Goal: Book appointment/travel/reservation

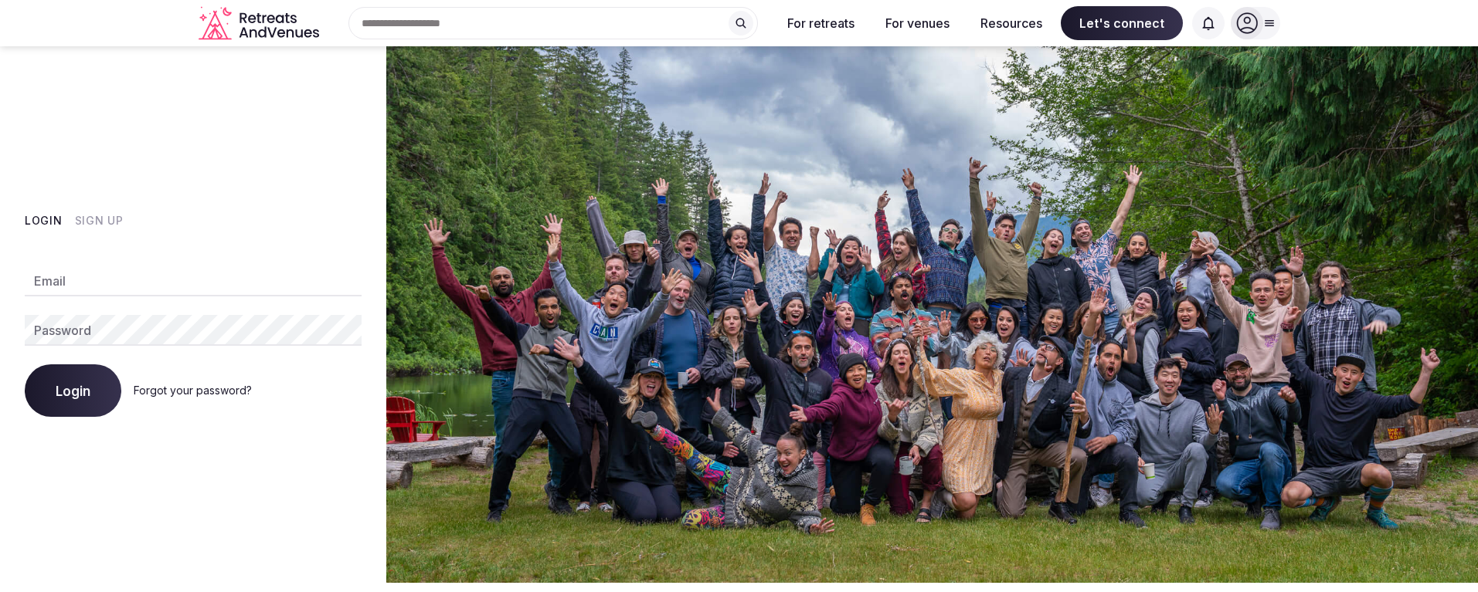
type input "**********"
click at [76, 378] on button "Login" at bounding box center [73, 391] width 97 height 53
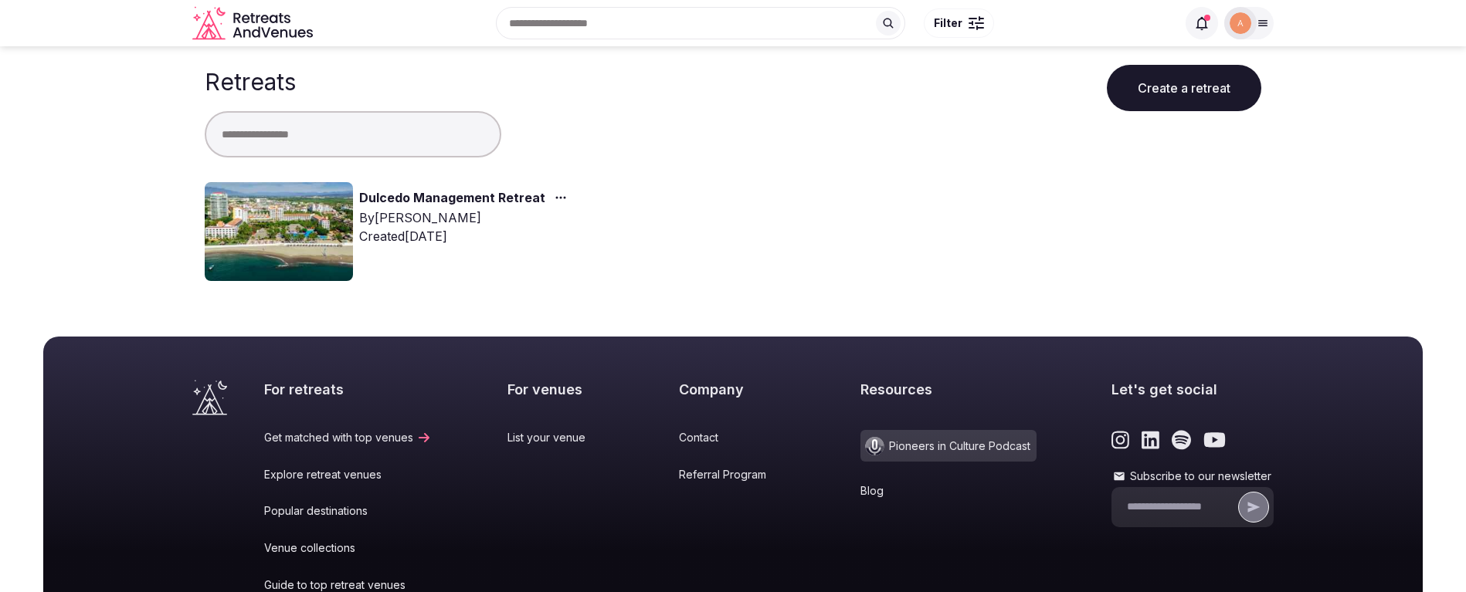
click at [422, 195] on link "Dulcedo Management Retreat" at bounding box center [452, 198] width 186 height 20
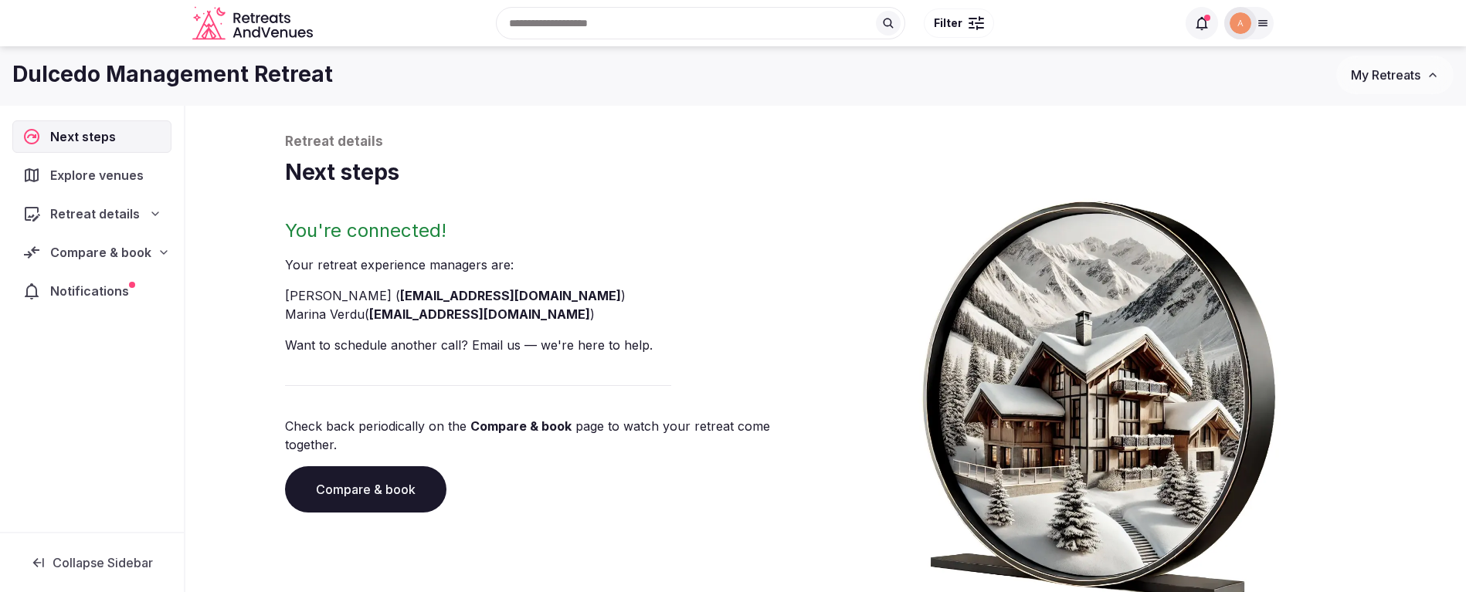
scroll to position [5, 0]
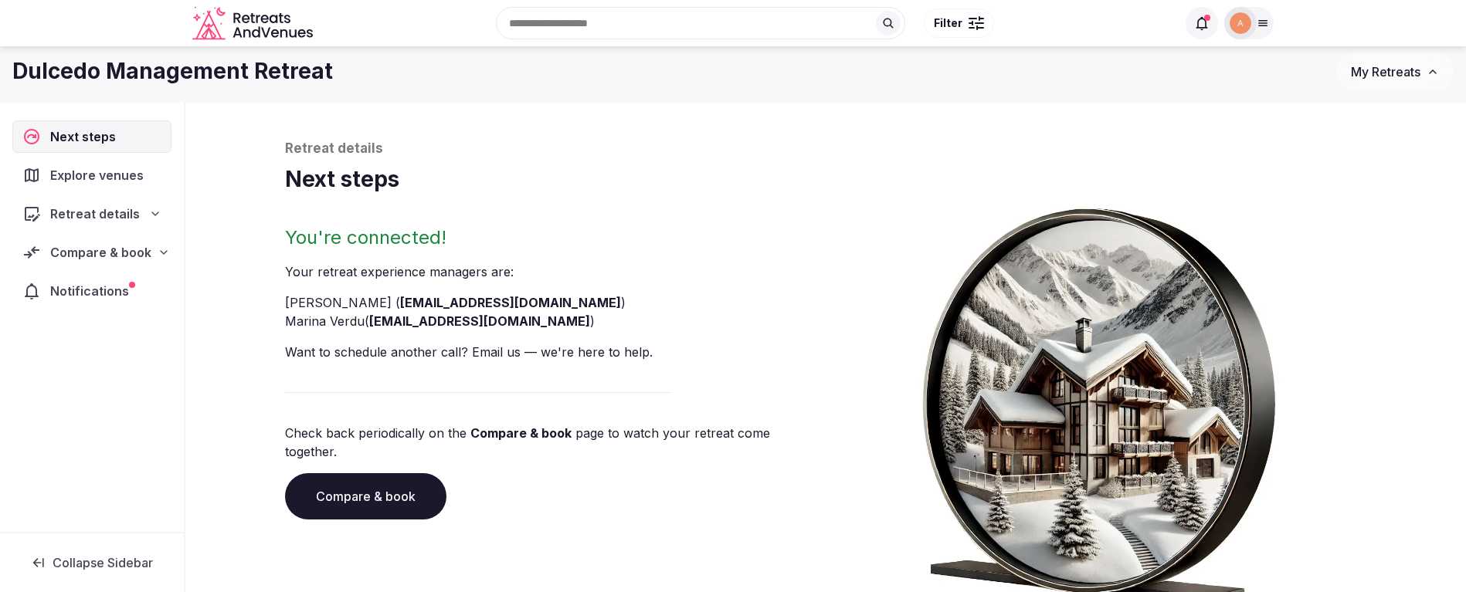
click at [90, 292] on span "Notifications" at bounding box center [92, 291] width 85 height 19
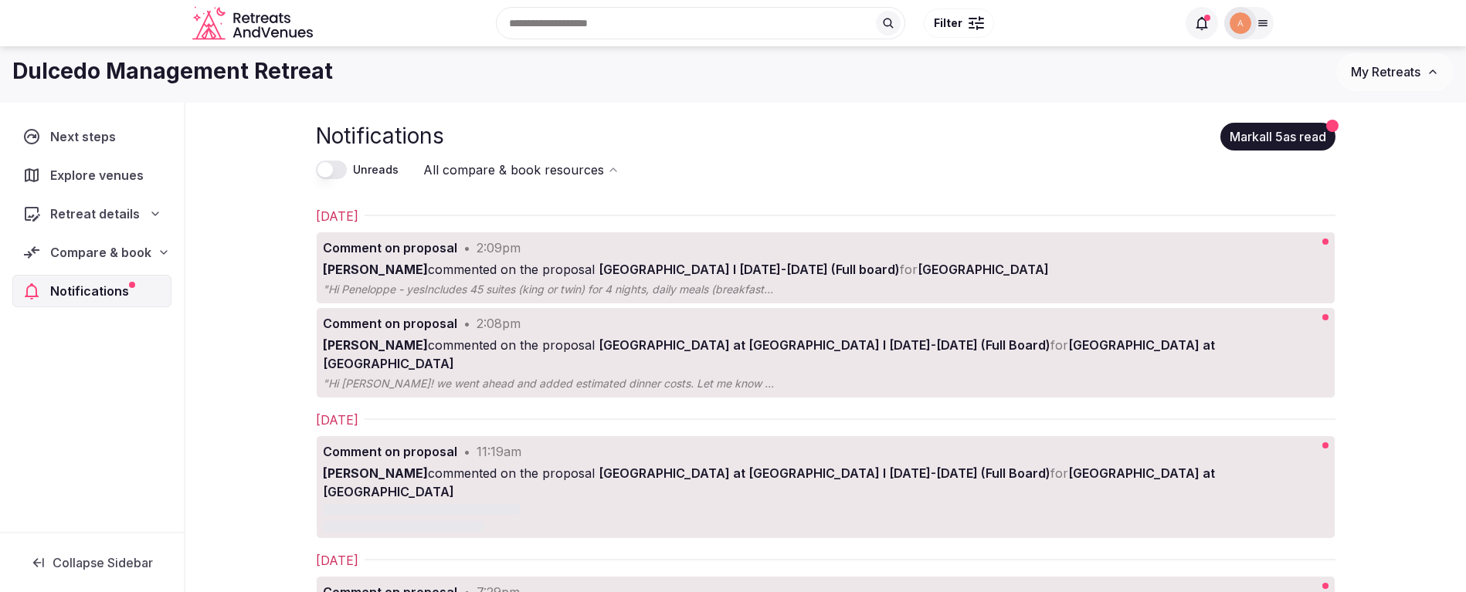
click at [456, 283] on em "Includes 45 suites (king or twin) for 4 nights, daily meals (breakfast, lunch &…" at bounding box center [1165, 289] width 1483 height 13
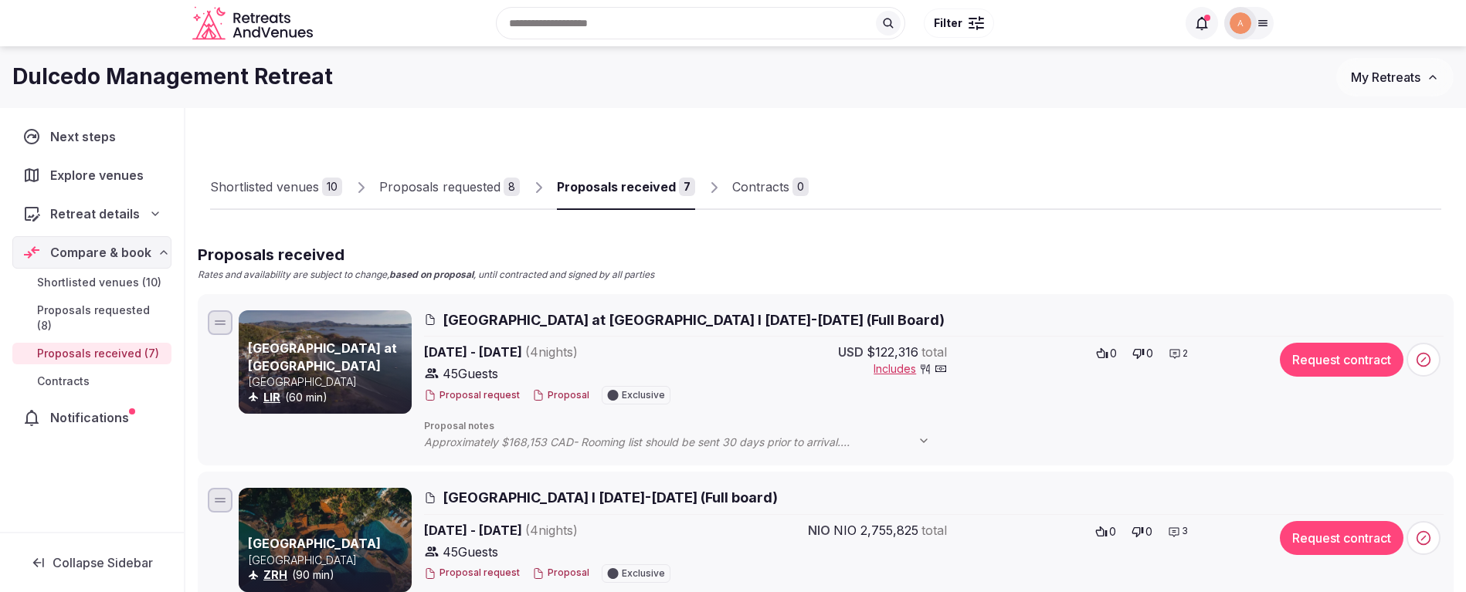
click at [422, 190] on div "Proposals requested" at bounding box center [439, 187] width 121 height 19
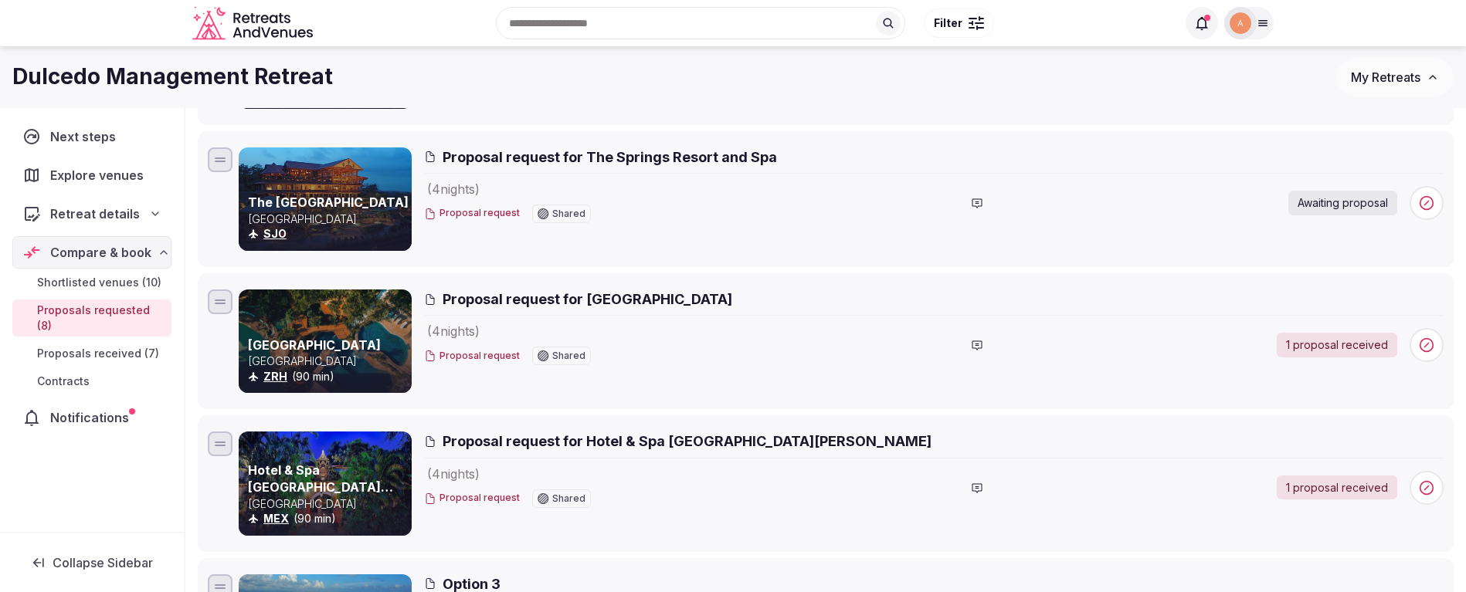
scroll to position [433, 0]
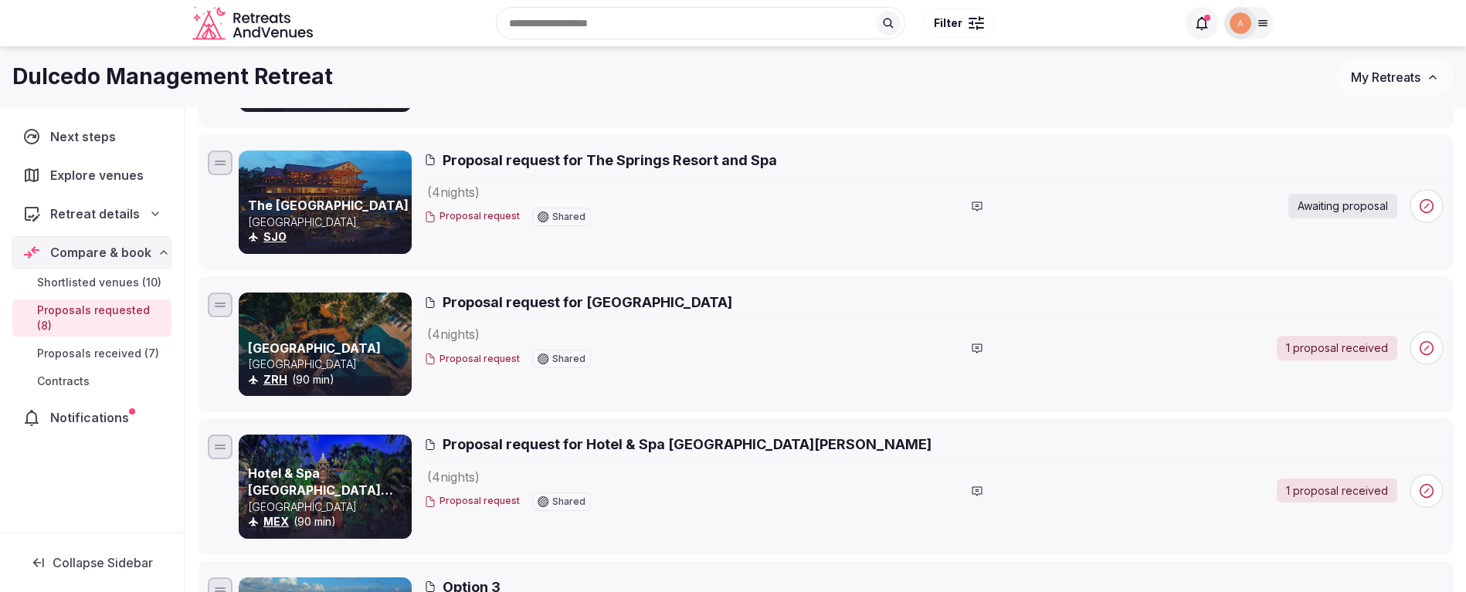
click at [88, 281] on span "Shortlisted venues (10)" at bounding box center [99, 282] width 124 height 15
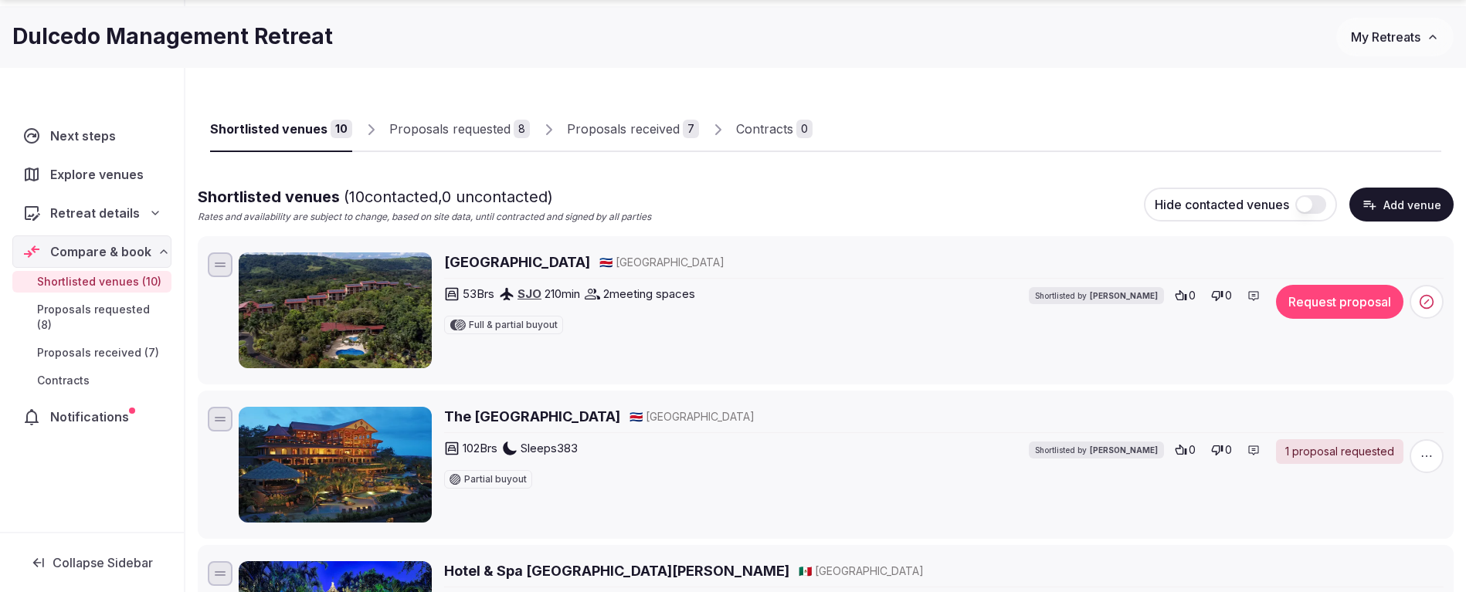
scroll to position [79, 0]
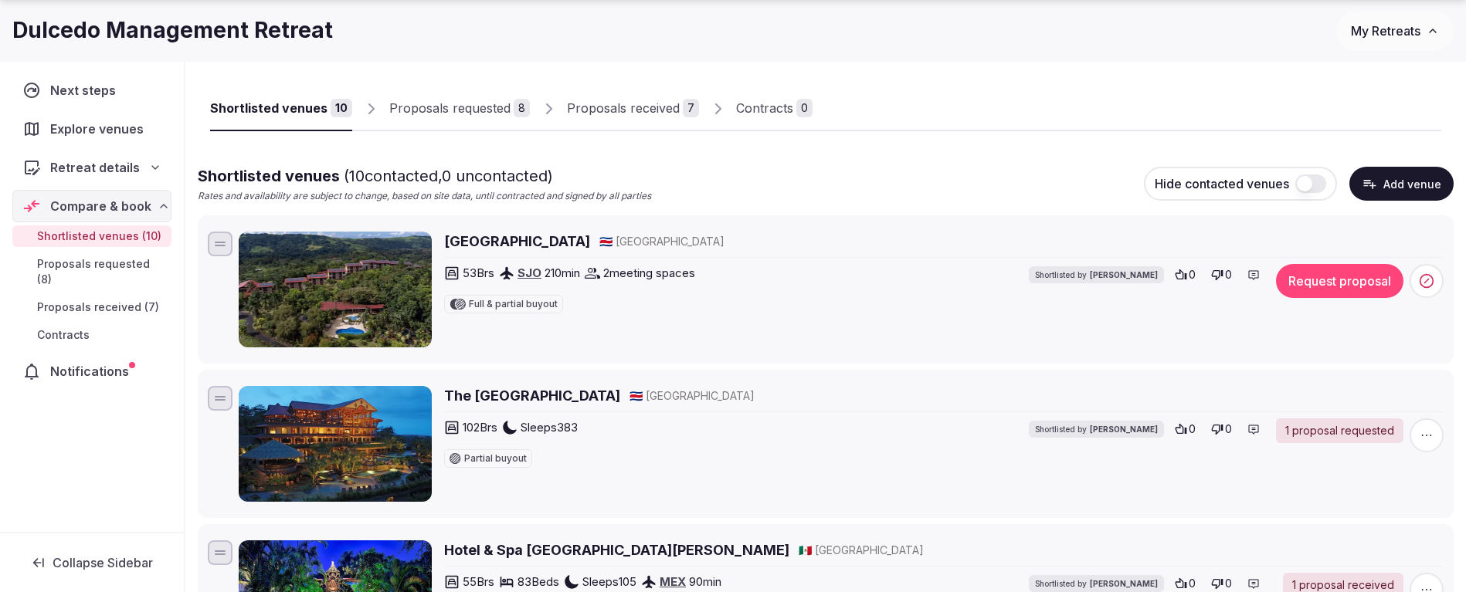
click at [74, 300] on span "Proposals received (7)" at bounding box center [98, 307] width 122 height 15
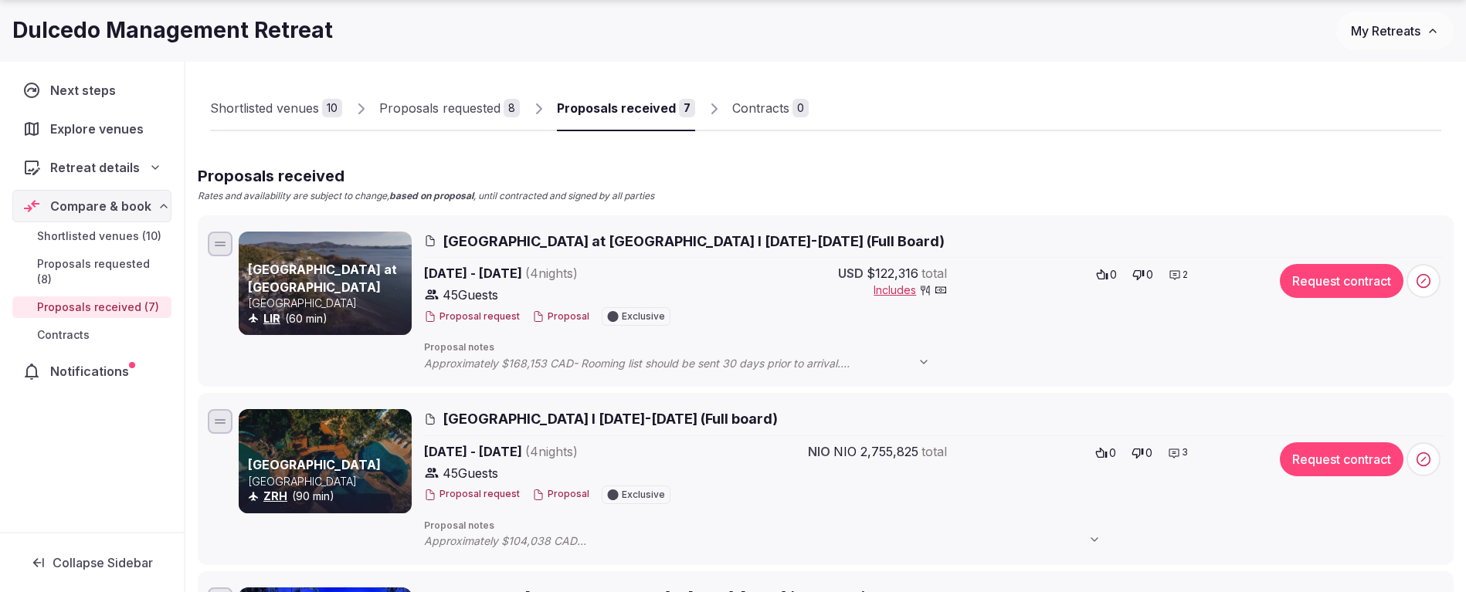
click at [75, 362] on span "Notifications" at bounding box center [92, 371] width 85 height 19
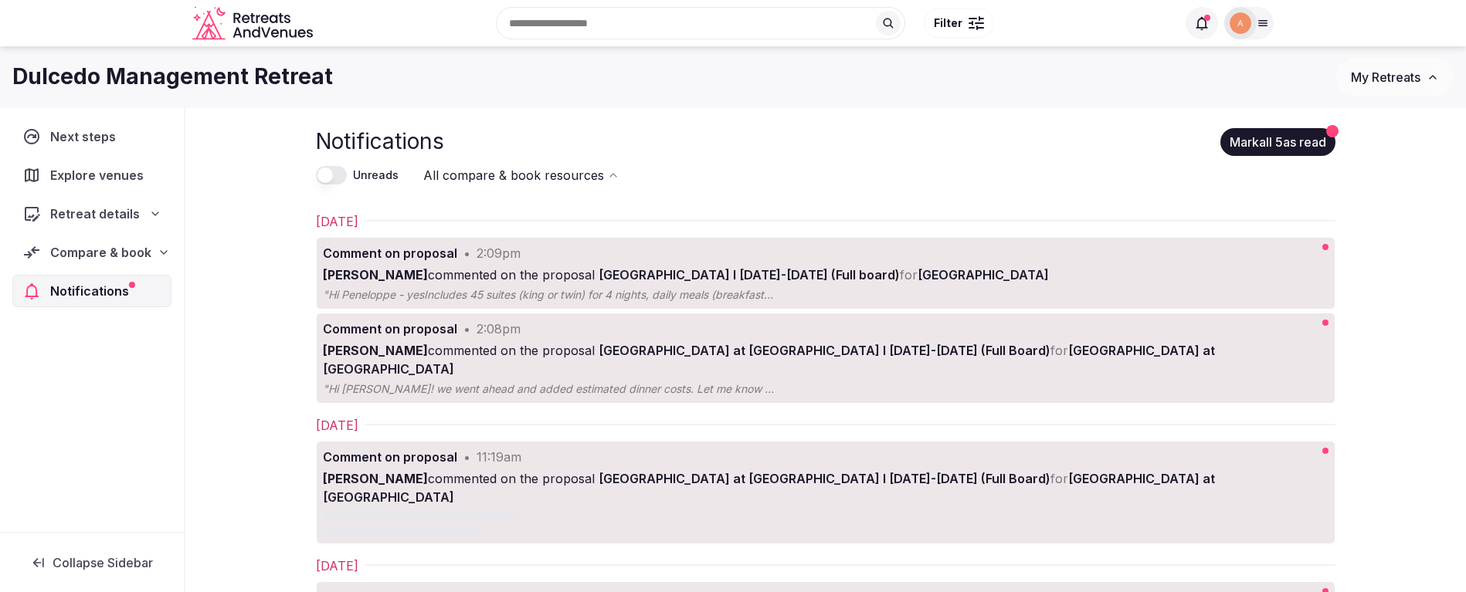
click at [114, 296] on span "Notifications" at bounding box center [92, 291] width 85 height 19
click at [114, 260] on span "Compare & book" at bounding box center [100, 252] width 101 height 19
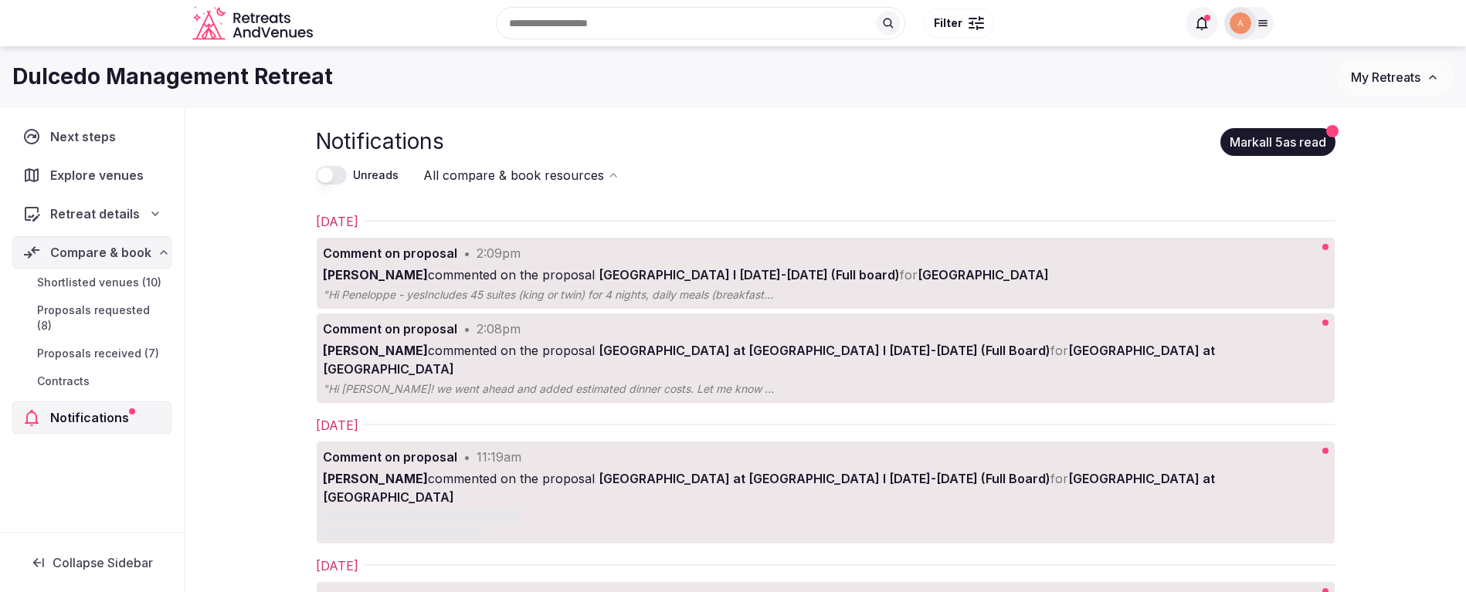
click at [111, 346] on span "Proposals received (7)" at bounding box center [98, 353] width 122 height 15
